Goal: Find contact information: Find contact information

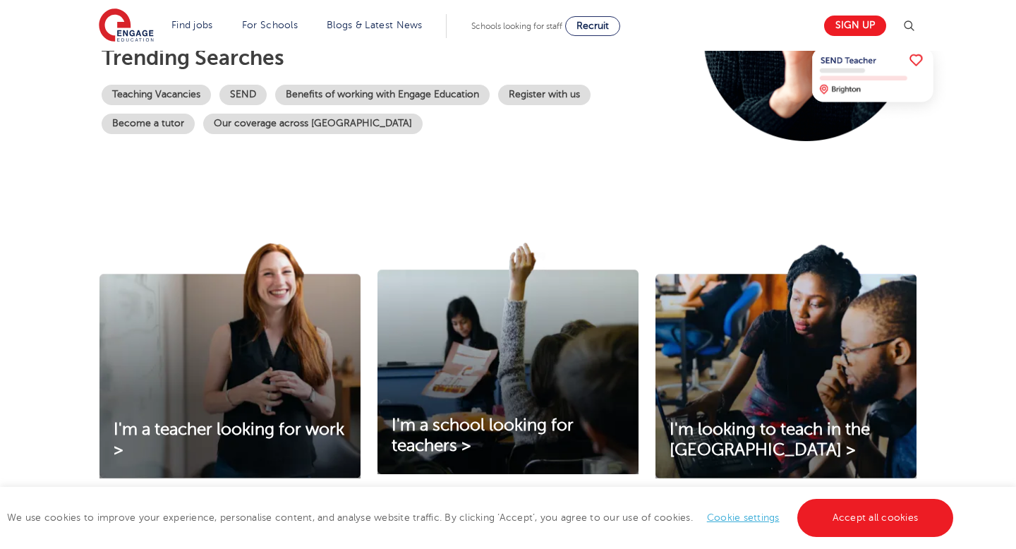
scroll to position [291, 0]
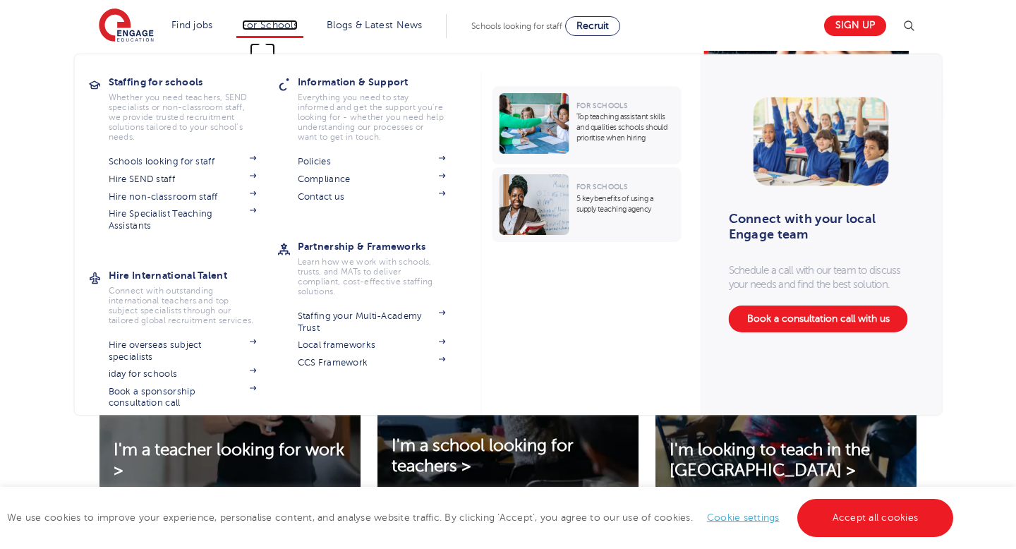
click at [287, 27] on link "For Schools" at bounding box center [270, 25] width 56 height 11
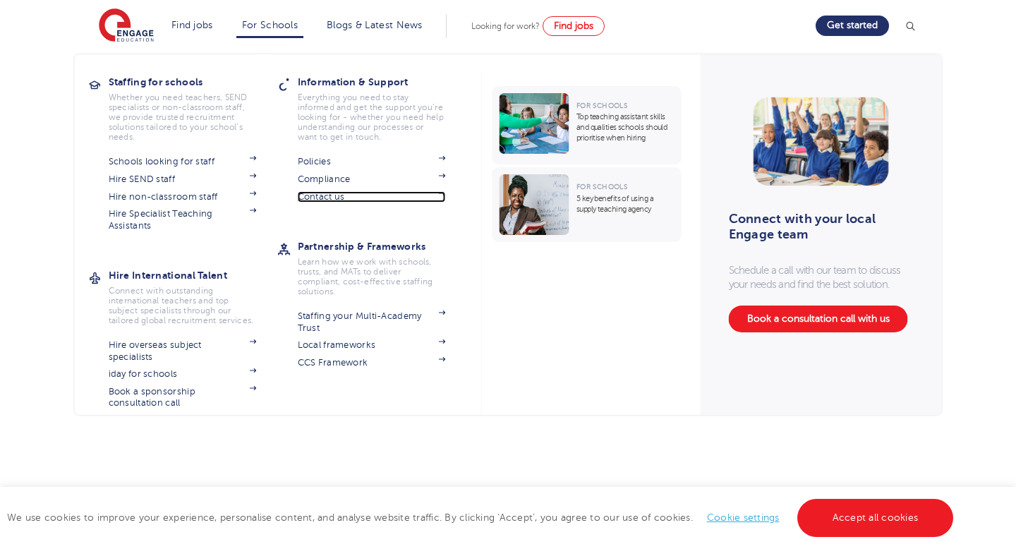
click at [328, 197] on link "Contact us" at bounding box center [372, 196] width 148 height 11
